Goal: Task Accomplishment & Management: Use online tool/utility

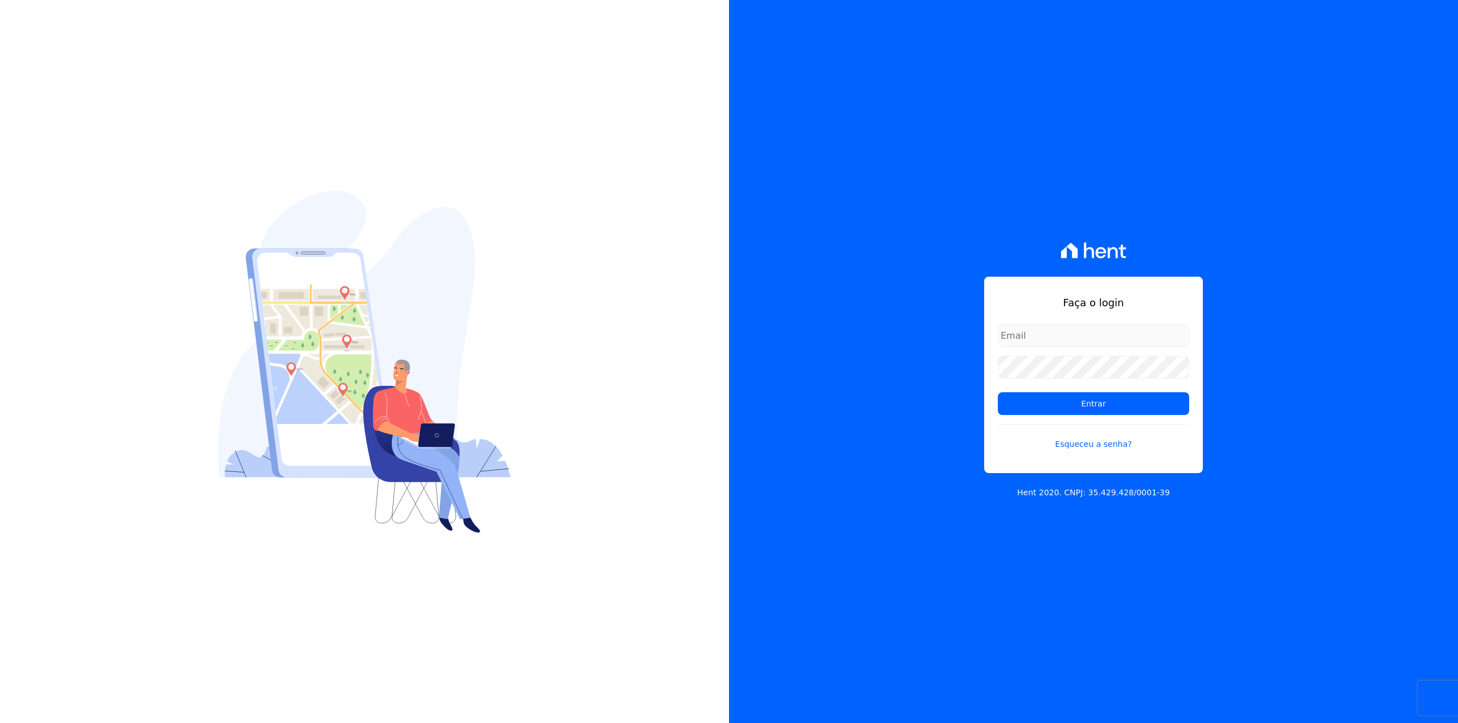
click at [1012, 334] on input "email" at bounding box center [1093, 335] width 191 height 23
type input "[EMAIL_ADDRESS][DOMAIN_NAME]"
click at [998, 393] on input "Entrar" at bounding box center [1093, 404] width 191 height 23
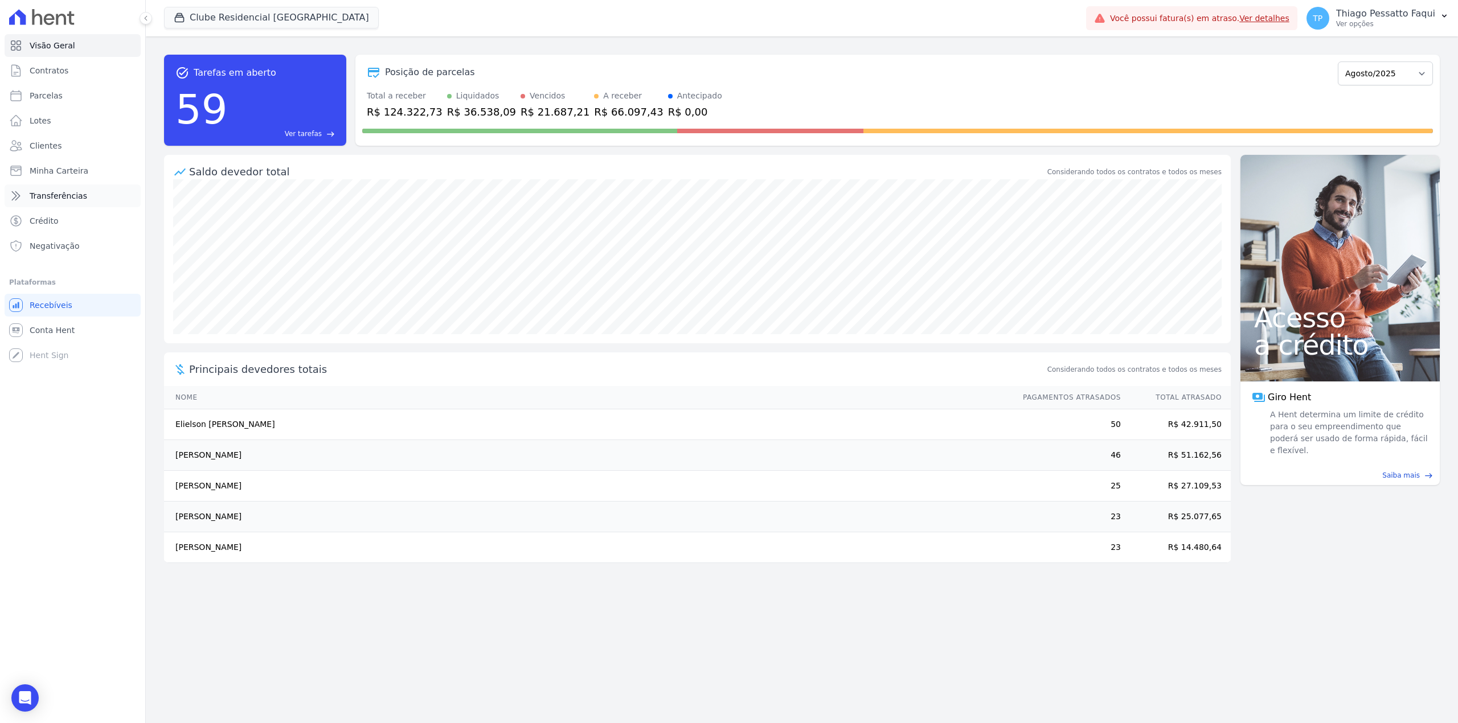
click at [62, 199] on span "Transferências" at bounding box center [59, 195] width 58 height 11
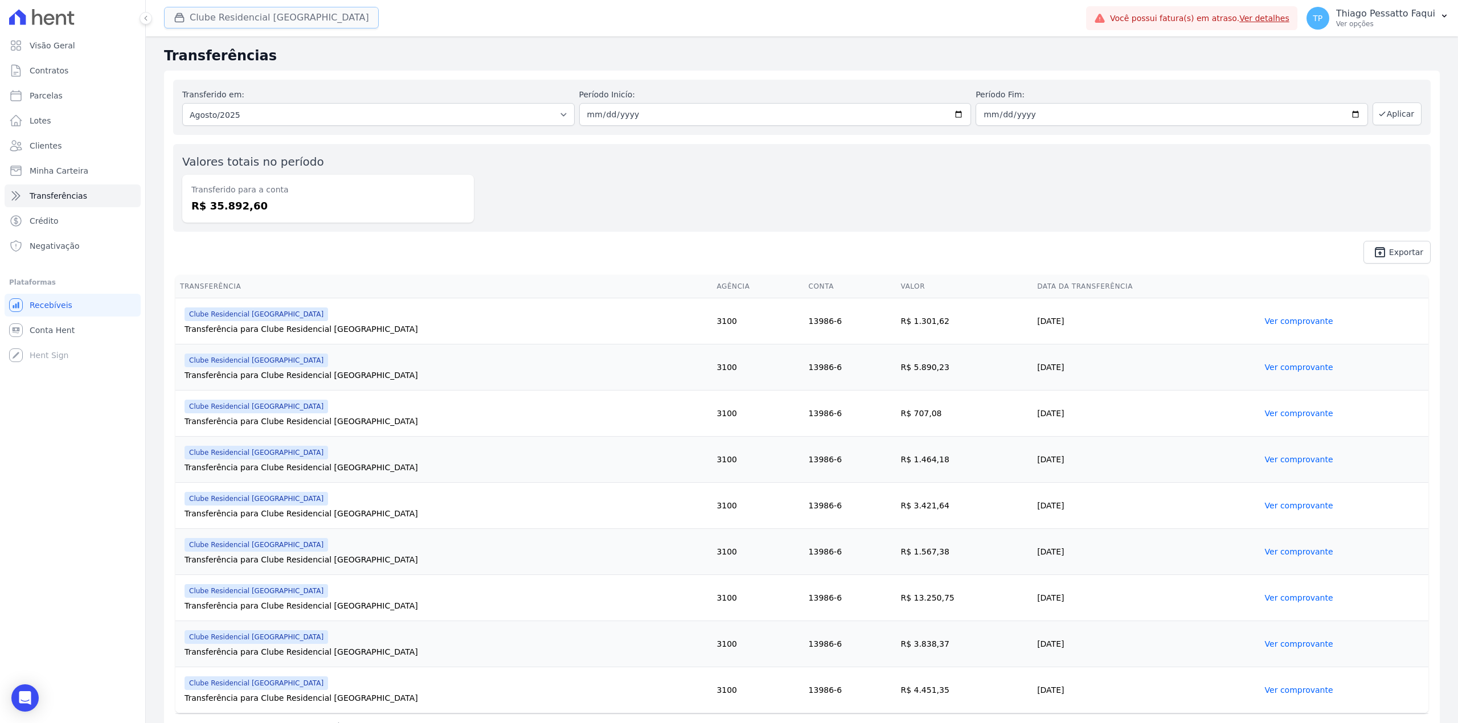
click at [212, 12] on button "Clube Residencial Saint Louis" at bounding box center [271, 18] width 215 height 22
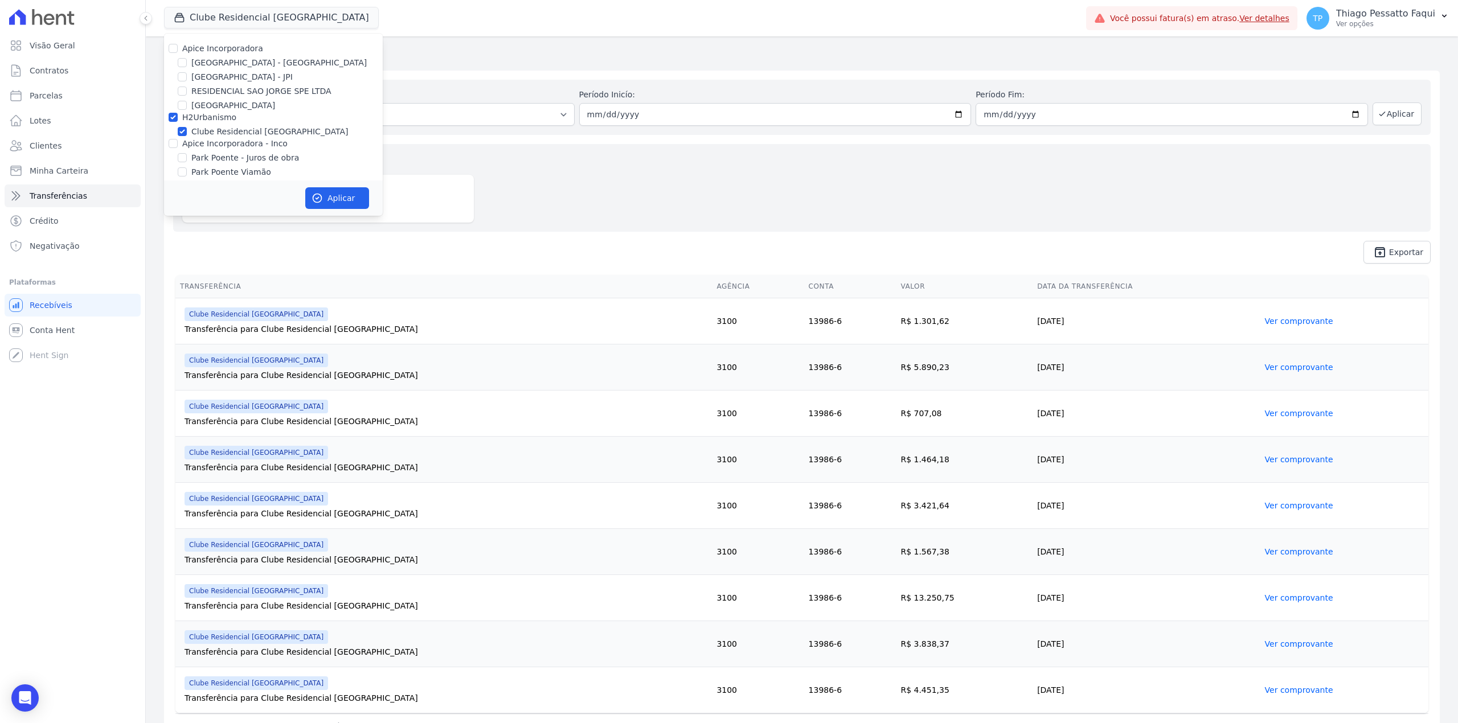
click at [208, 119] on label "H2Urbanismo" at bounding box center [209, 117] width 54 height 9
click at [178, 119] on input "H2Urbanismo" at bounding box center [173, 117] width 9 height 9
checkbox input "false"
drag, startPoint x: 219, startPoint y: 50, endPoint x: 284, endPoint y: 137, distance: 108.4
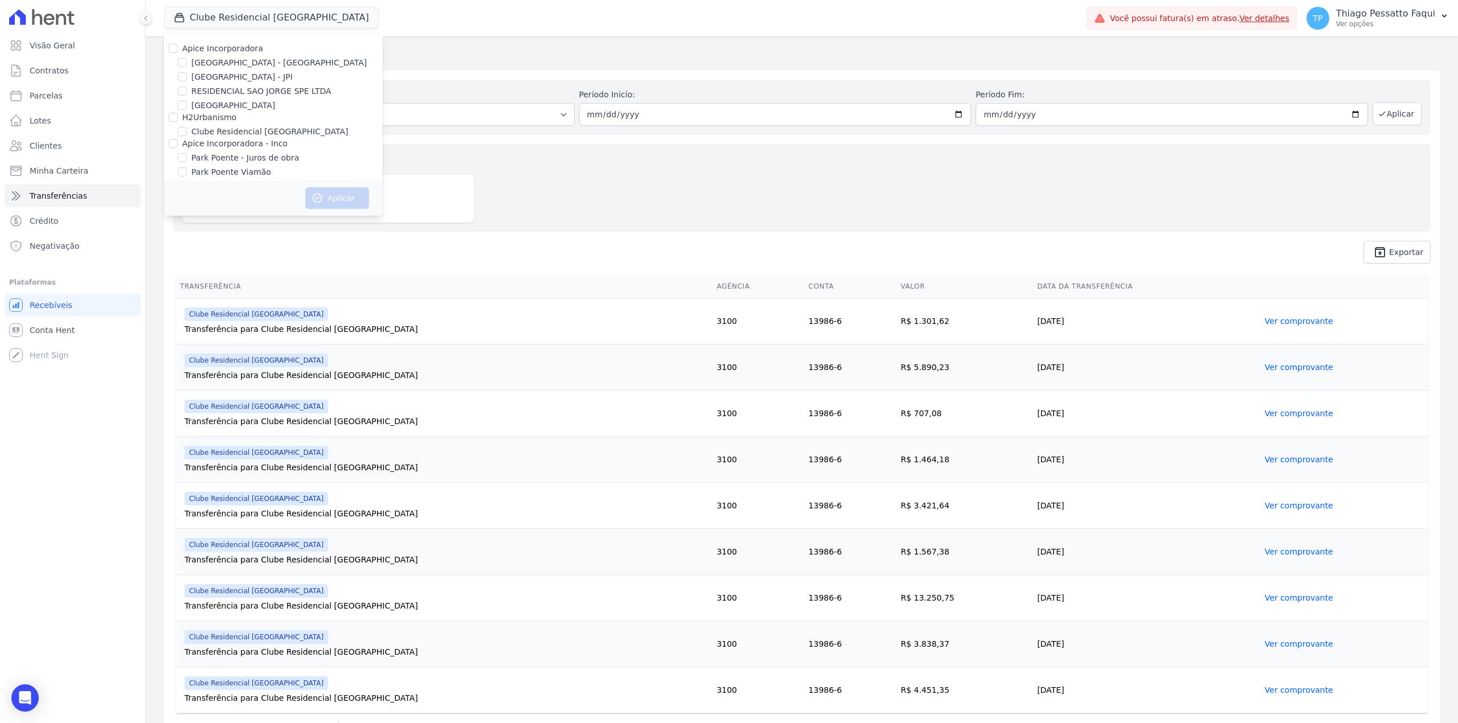
click at [215, 50] on label "Apice Incorporadora" at bounding box center [222, 48] width 81 height 9
click at [178, 49] on div "Apice Incorporadora" at bounding box center [273, 49] width 219 height 12
click at [172, 49] on input "Apice Incorporadora" at bounding box center [173, 48] width 9 height 9
checkbox input "true"
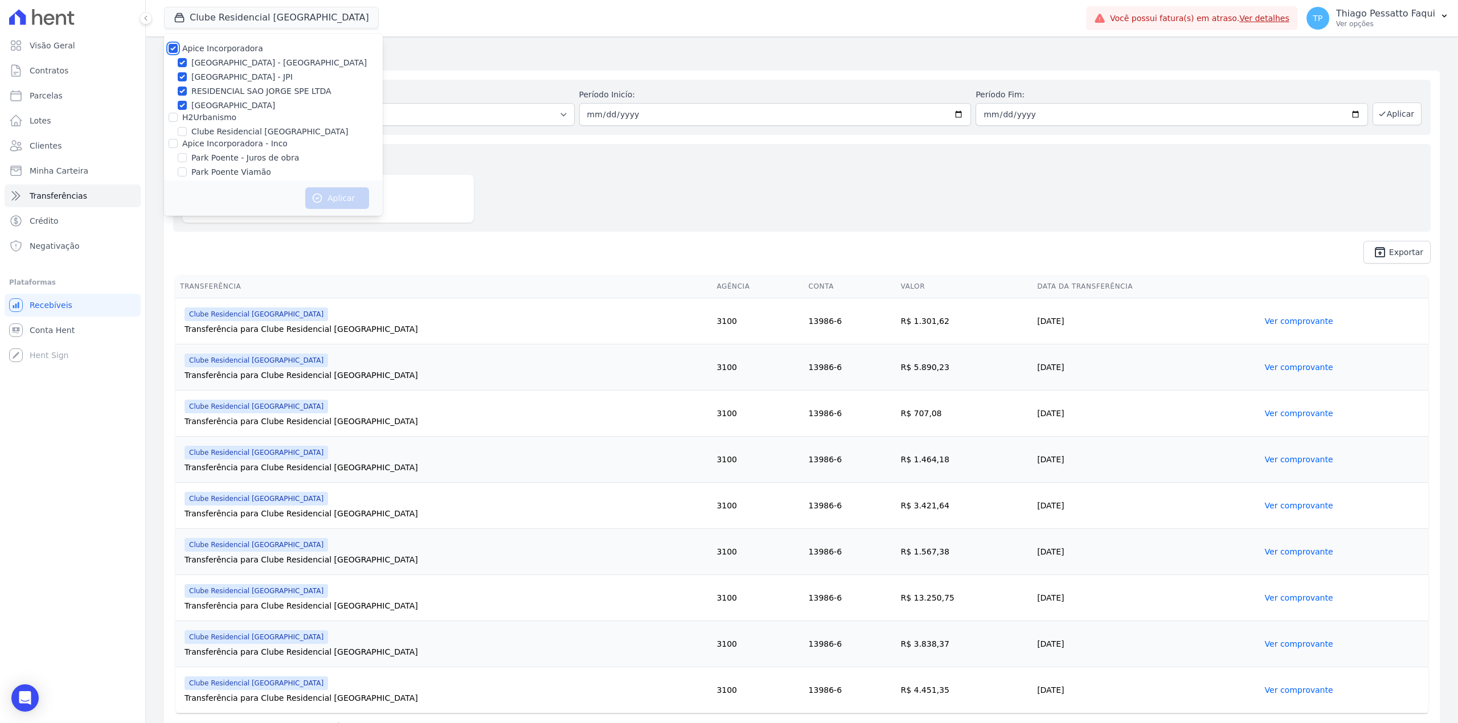
checkbox input "true"
click at [317, 191] on button "Aplicar" at bounding box center [337, 198] width 64 height 22
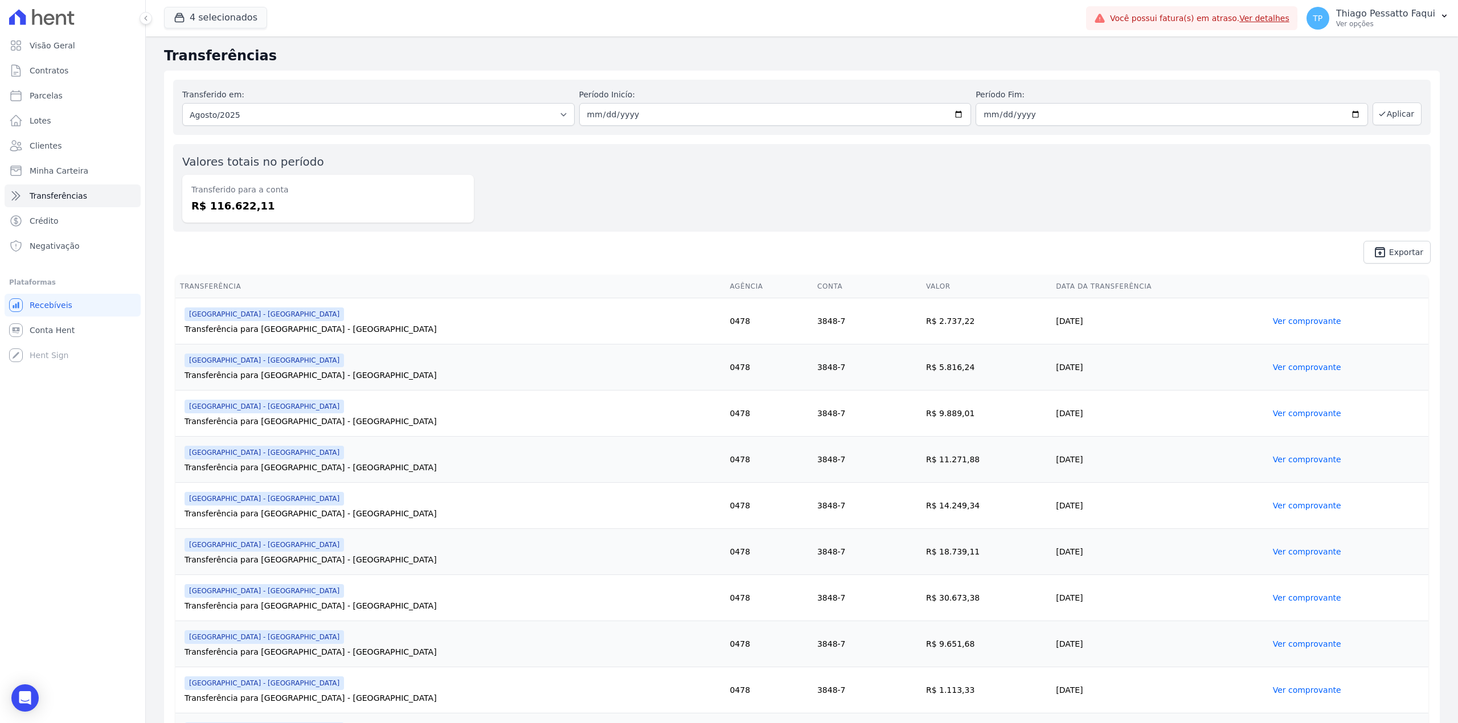
click at [612, 229] on div "Valores totais no período Transferido para a conta R$ 116.622,11" at bounding box center [802, 188] width 1258 height 88
drag, startPoint x: 611, startPoint y: 321, endPoint x: 755, endPoint y: 318, distance: 144.2
click at [755, 318] on tr "Arty Park - Gravatai Transferência para Arty Park - Gravatai 0478 3848-7 R$ 2.7…" at bounding box center [801, 322] width 1253 height 46
click at [813, 318] on td "3848-7" at bounding box center [867, 322] width 109 height 46
click at [230, 324] on div "Transferência para Arty Park - Gravatai" at bounding box center [453, 329] width 536 height 11
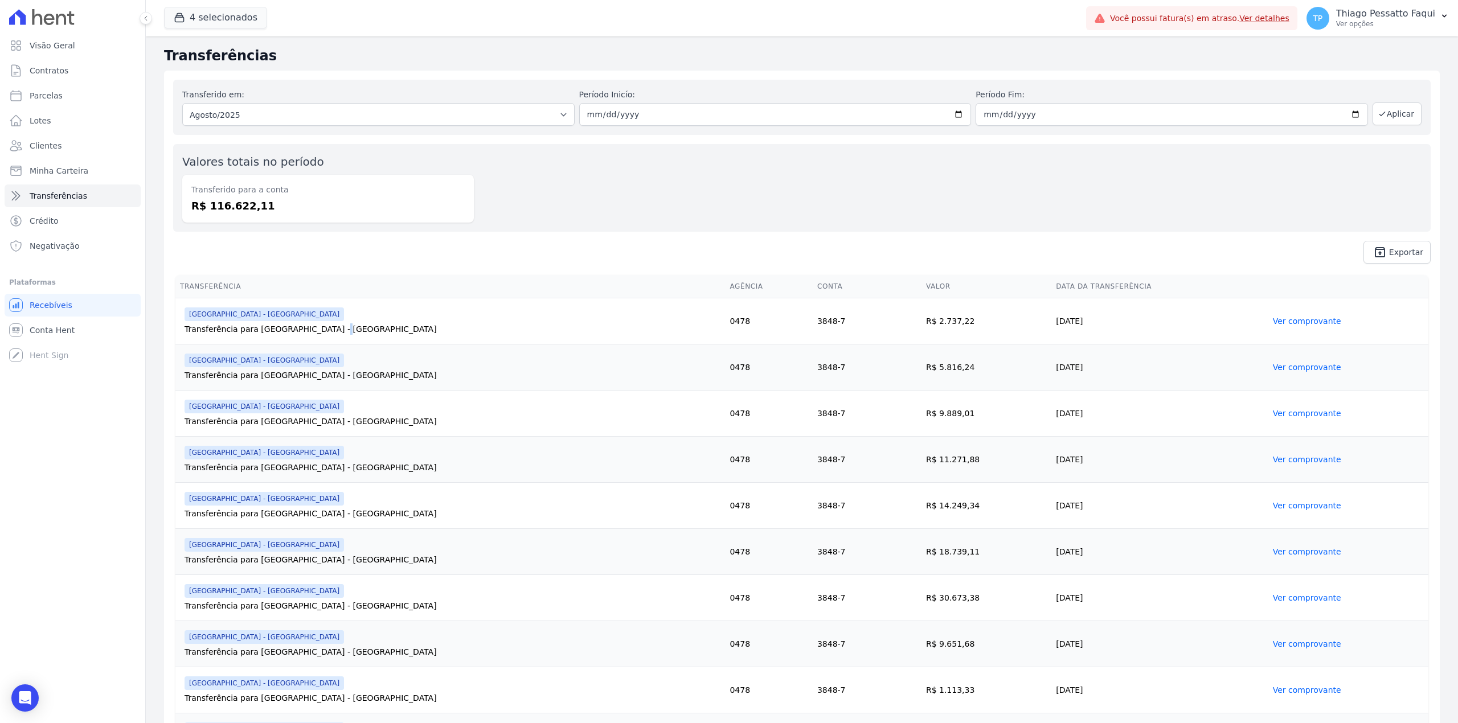
click at [230, 324] on div "Transferência para Arty Park - Gravatai" at bounding box center [453, 329] width 536 height 11
click at [1397, 25] on p "Ver opções" at bounding box center [1385, 23] width 99 height 9
click at [1349, 53] on link "Perfil do empreendimento" at bounding box center [1386, 49] width 146 height 21
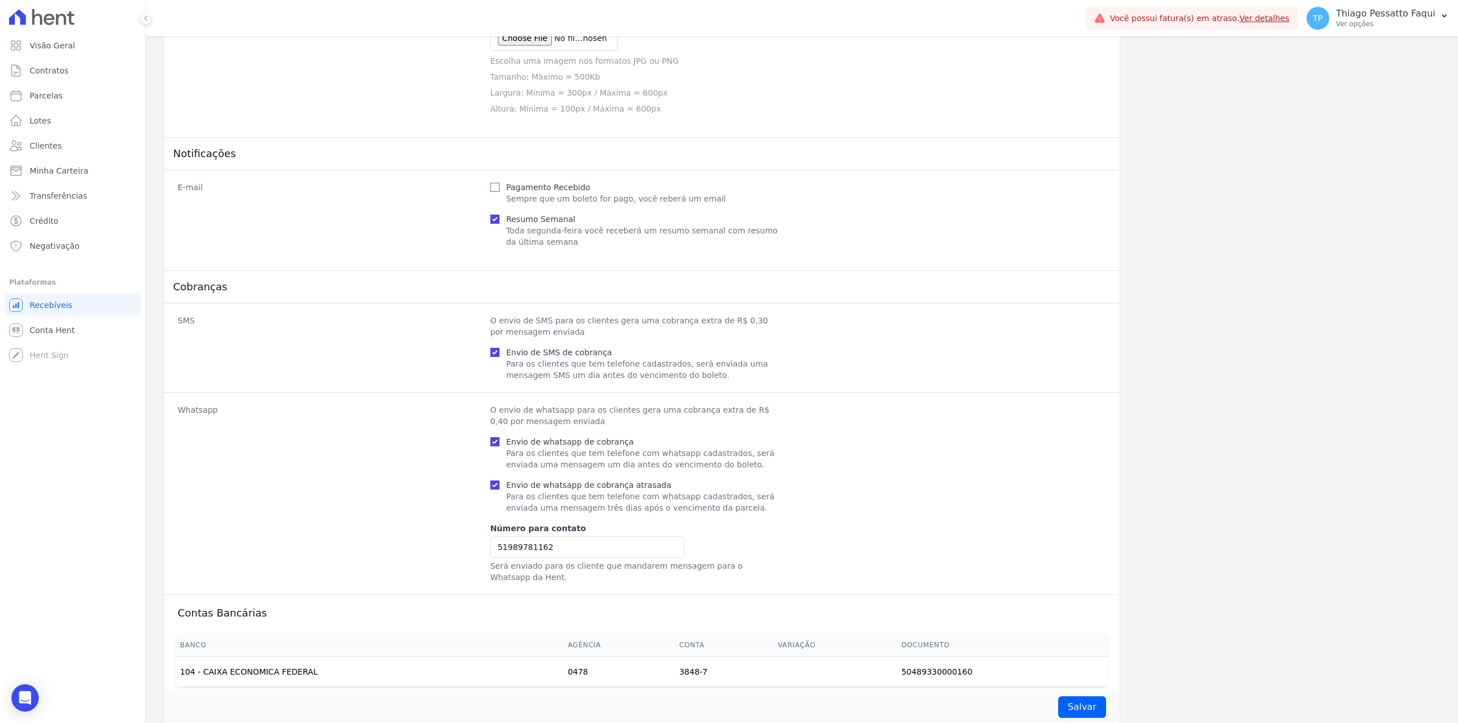
scroll to position [440, 0]
